Goal: Information Seeking & Learning: Understand process/instructions

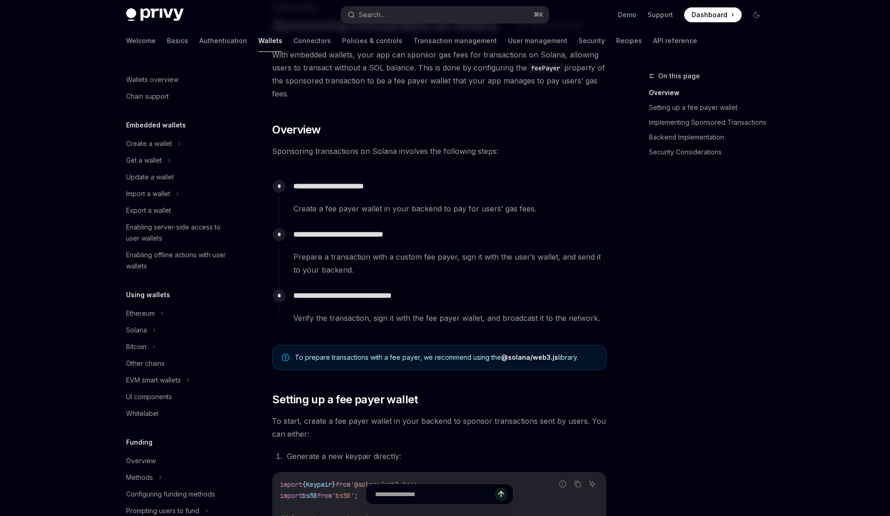
scroll to position [336, 0]
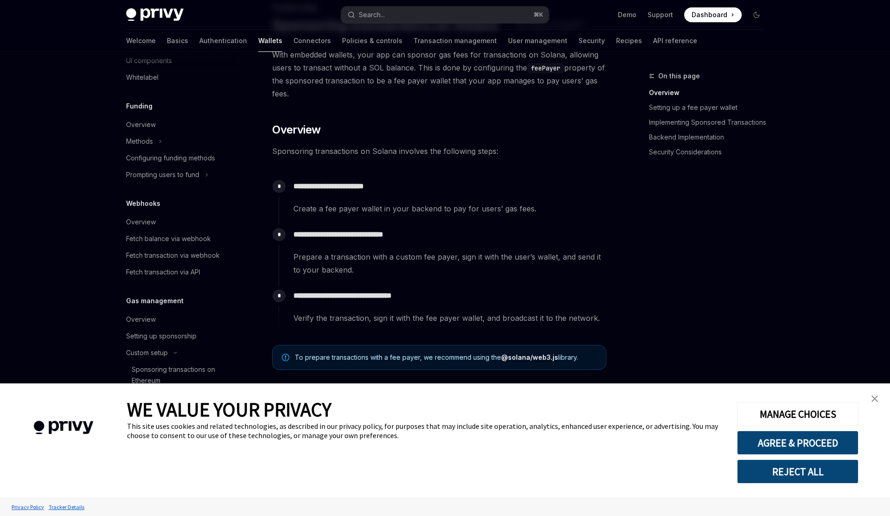
type textarea "*"
click at [454, 216] on div "**********" at bounding box center [442, 200] width 328 height 48
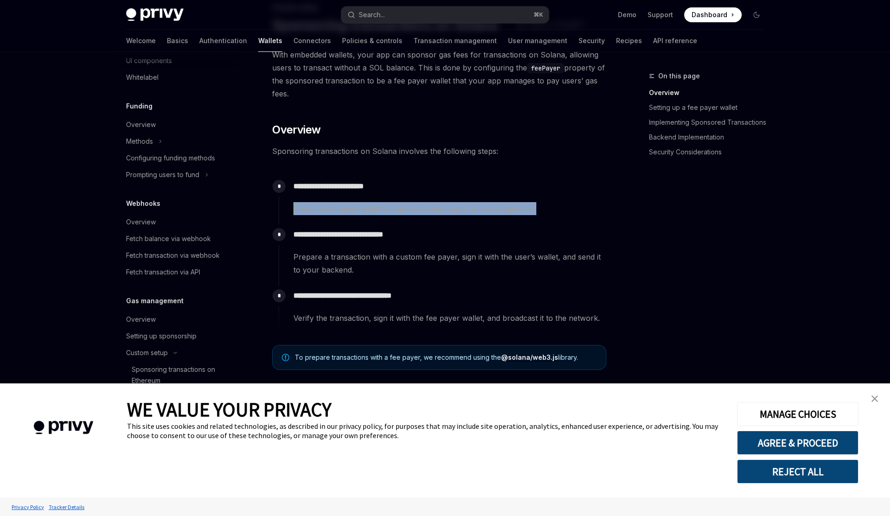
scroll to position [49, 0]
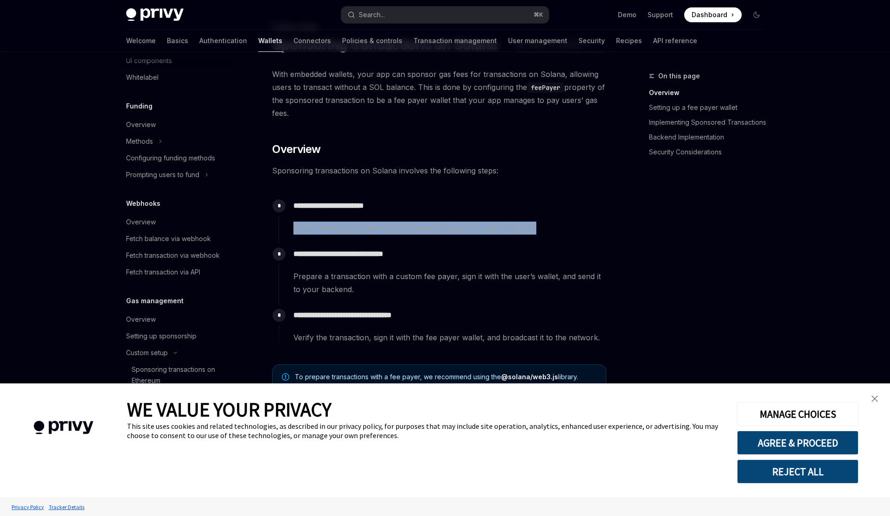
click at [875, 395] on img "close banner" at bounding box center [874, 398] width 6 height 6
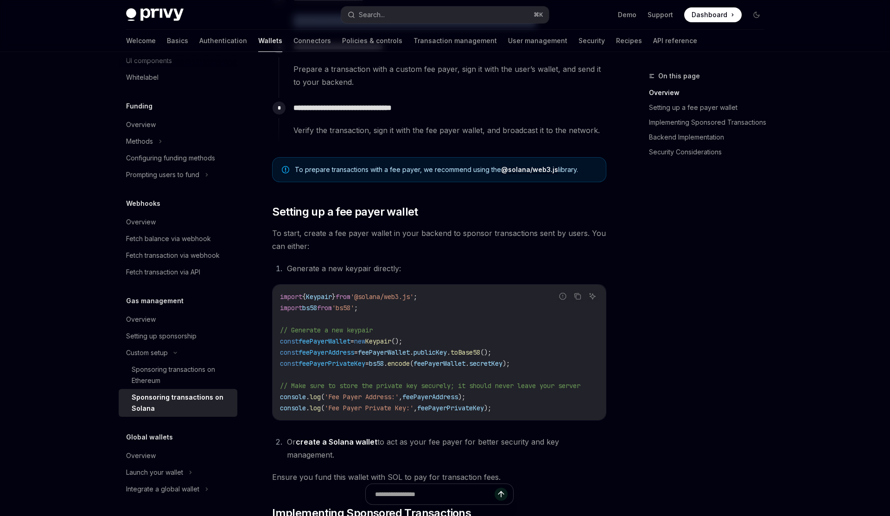
scroll to position [292, 0]
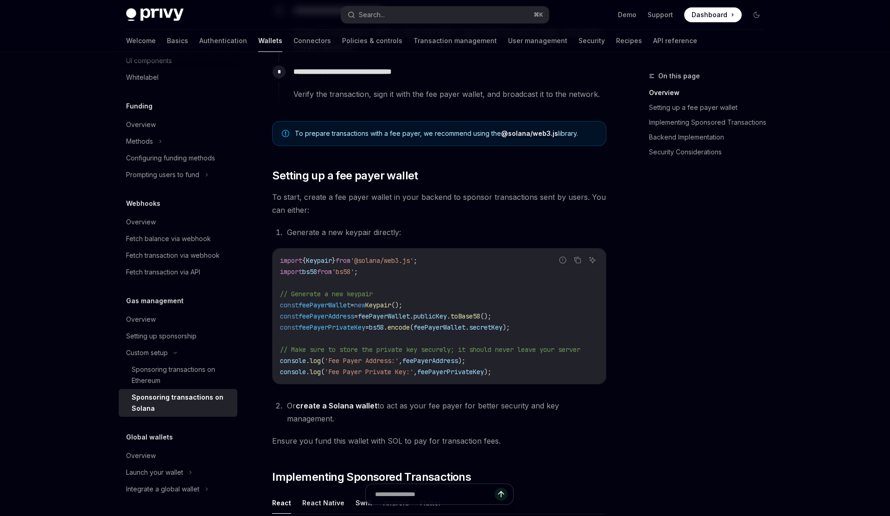
click at [517, 373] on code "import { Keypair } from '@solana/web3.js' ; import bs58 from 'bs58' ; // Genera…" at bounding box center [441, 316] width 322 height 122
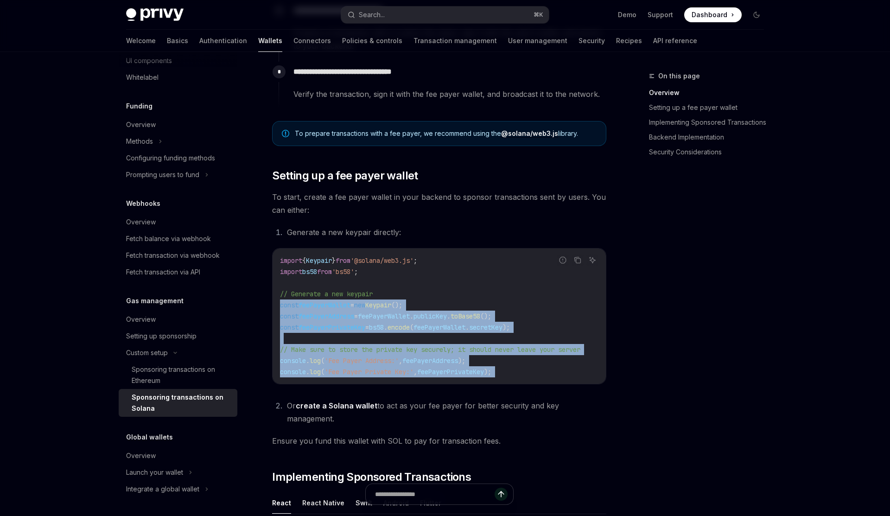
drag, startPoint x: 517, startPoint y: 373, endPoint x: 266, endPoint y: 307, distance: 259.0
click at [460, 328] on span "feePayerWallet" at bounding box center [439, 327] width 52 height 8
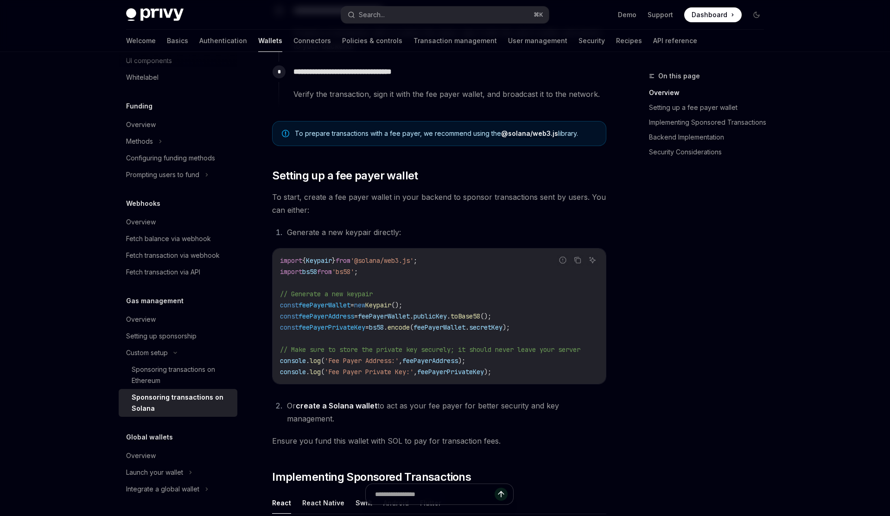
click at [544, 334] on code "import { Keypair } from '@solana/web3.js' ; import bs58 from 'bs58' ; // Genera…" at bounding box center [441, 316] width 322 height 122
click at [550, 329] on code "import { Keypair } from '@solana/web3.js' ; import bs58 from 'bs58' ; // Genera…" at bounding box center [441, 316] width 322 height 122
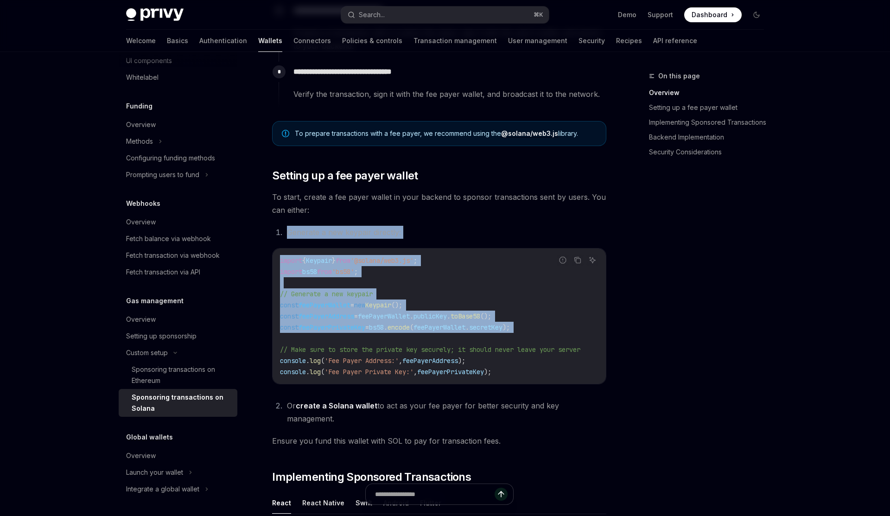
drag, startPoint x: 550, startPoint y: 329, endPoint x: 289, endPoint y: 226, distance: 281.2
click at [511, 350] on span "// Make sure to store the private key securely; it should never leave your serv…" at bounding box center [430, 349] width 300 height 8
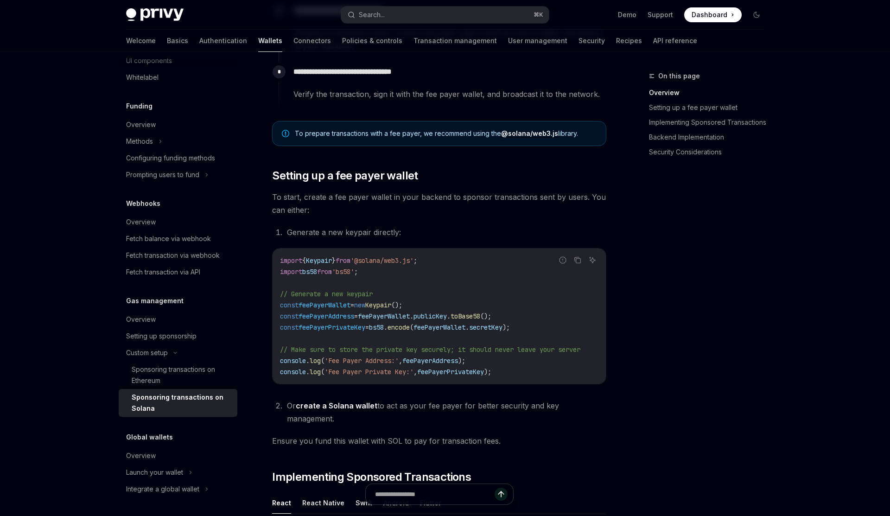
click at [480, 317] on span "toBase58" at bounding box center [465, 316] width 30 height 8
click at [540, 332] on code "import { Keypair } from '@solana/web3.js' ; import bs58 from 'bs58' ; // Genera…" at bounding box center [441, 316] width 322 height 122
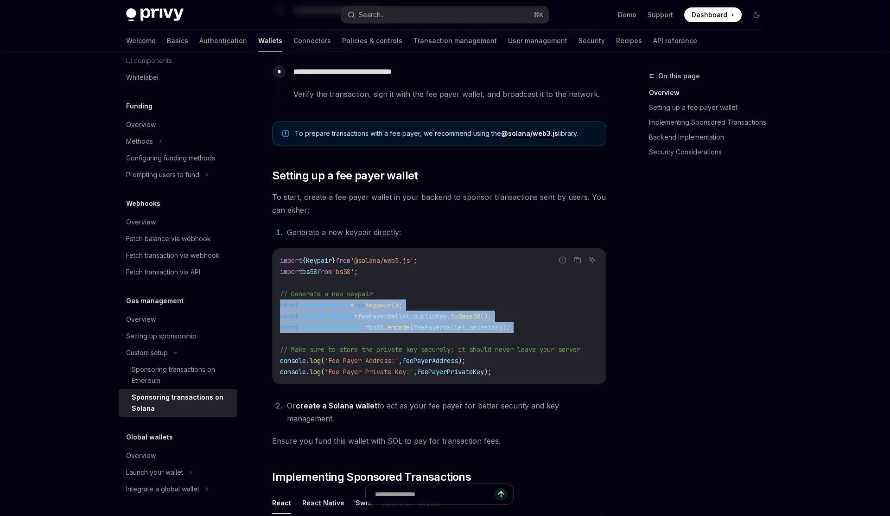
drag, startPoint x: 540, startPoint y: 332, endPoint x: 278, endPoint y: 301, distance: 264.1
click at [278, 301] on div "import { Keypair } from '@solana/web3.js' ; import bs58 from 'bs58' ; // Genera…" at bounding box center [438, 315] width 333 height 135
click at [450, 319] on span "." at bounding box center [449, 316] width 4 height 8
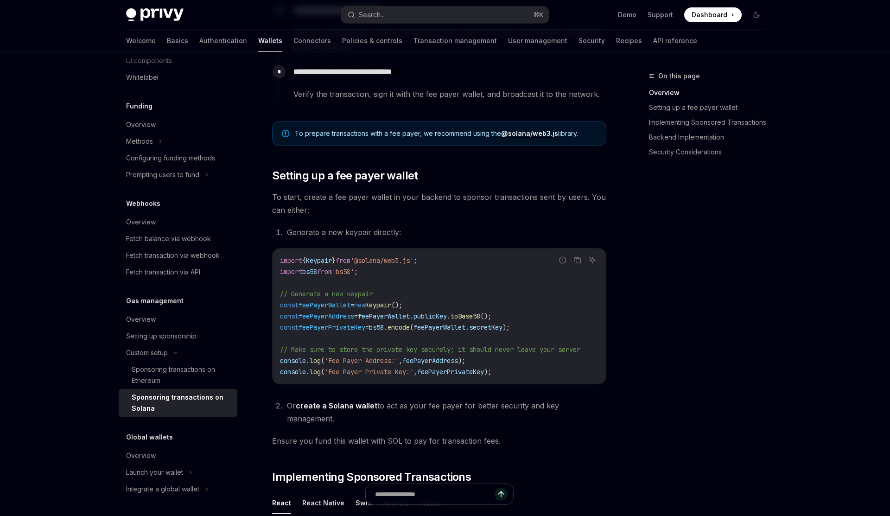
click at [450, 319] on span "." at bounding box center [449, 316] width 4 height 8
click at [510, 328] on span ");" at bounding box center [505, 327] width 7 height 8
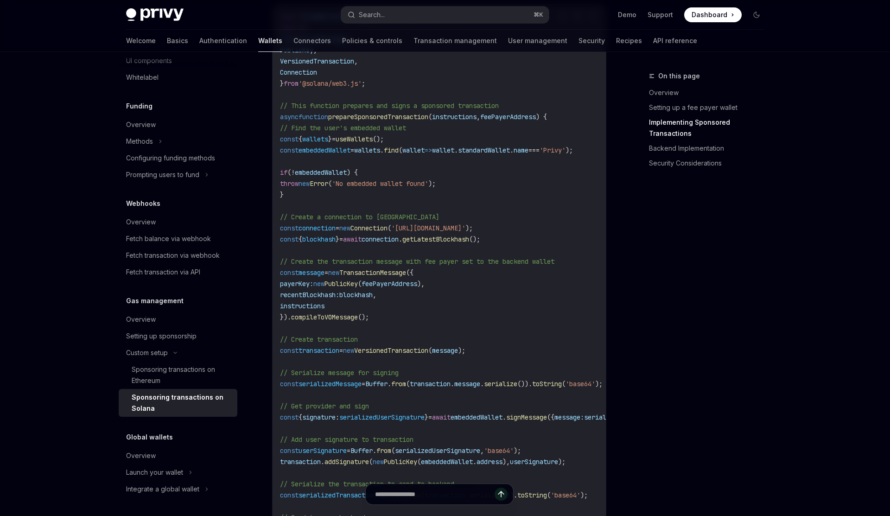
scroll to position [834, 0]
click at [379, 148] on span "wallets" at bounding box center [367, 152] width 26 height 8
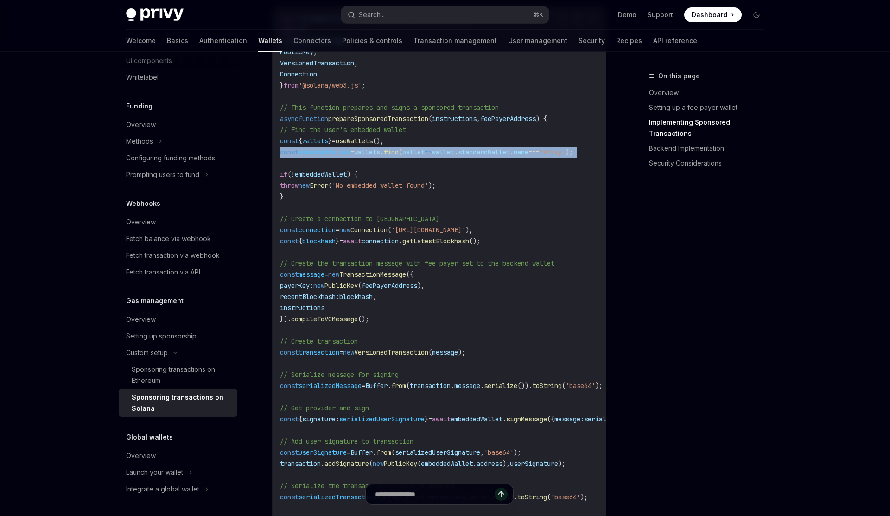
click at [379, 148] on span "wallets" at bounding box center [367, 152] width 26 height 8
copy code "const embeddedWallet = wallets . find ( wallet => wallet . standardWallet . nam…"
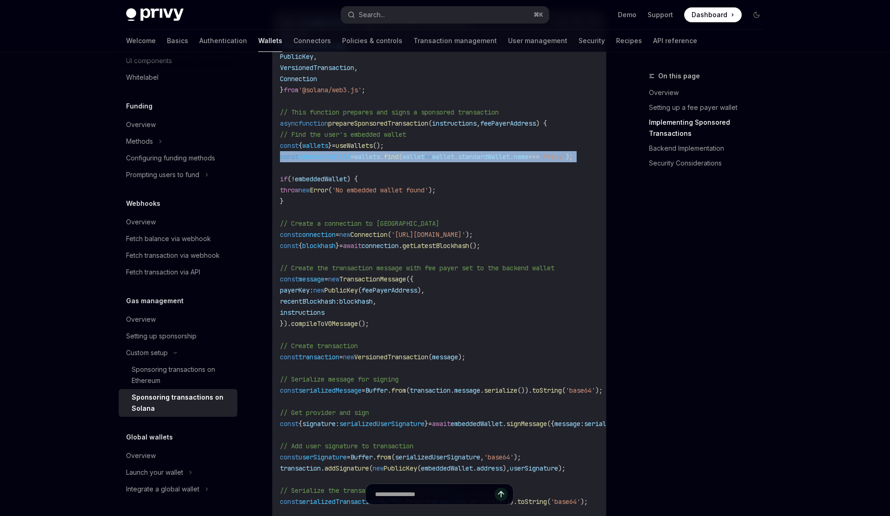
scroll to position [829, 0]
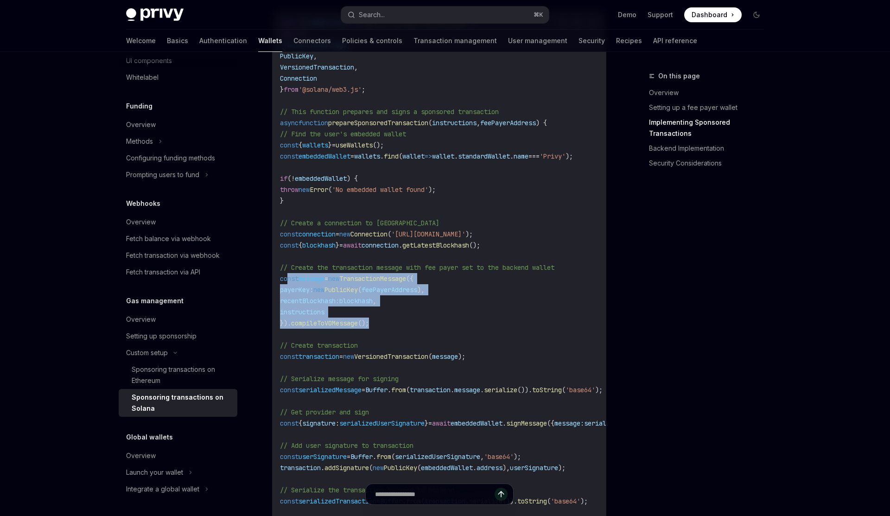
drag, startPoint x: 288, startPoint y: 271, endPoint x: 400, endPoint y: 316, distance: 120.8
click at [400, 316] on code "import { useWallets } from '@privy-io/react-auth/solana' ; import { Transaction…" at bounding box center [478, 334] width 397 height 634
copy code "const message = new TransactionMessage ({ payerKey: new PublicKey ( feePayerAdd…"
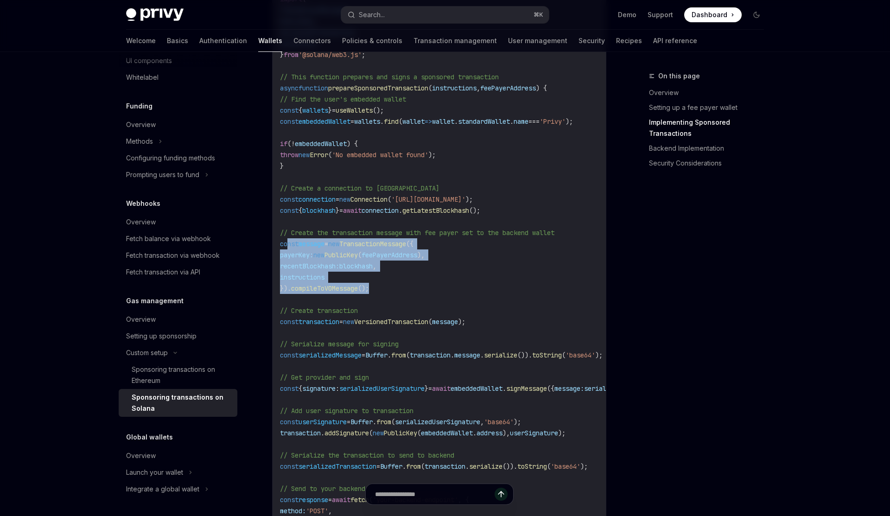
scroll to position [871, 0]
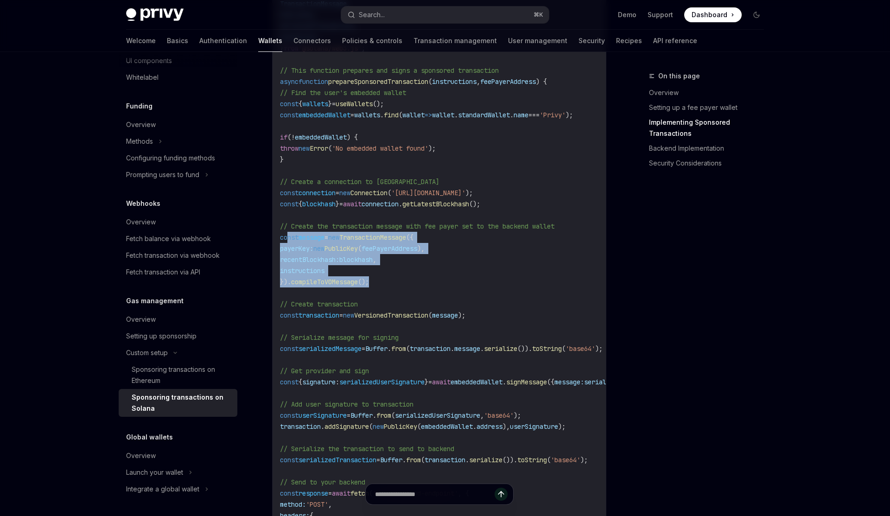
click at [299, 255] on code "import { useWallets } from '@privy-io/react-auth/solana' ; import { Transaction…" at bounding box center [478, 293] width 397 height 634
